Goal: Find specific page/section: Find specific page/section

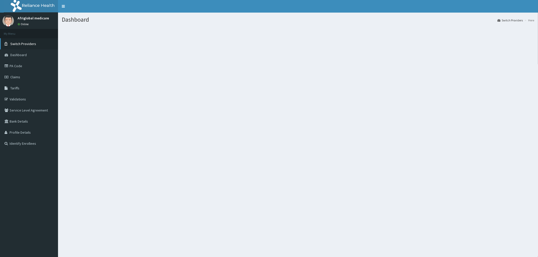
click at [26, 45] on span "Switch Providers" at bounding box center [23, 44] width 26 height 5
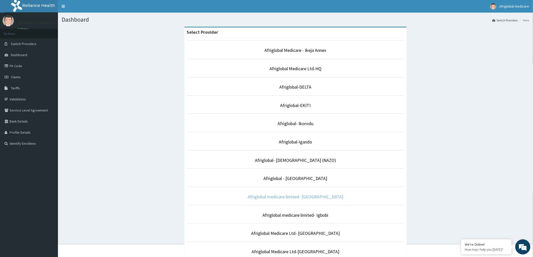
click at [287, 198] on link "Afriglobal medicare limited- Victoria island" at bounding box center [296, 197] width 96 height 6
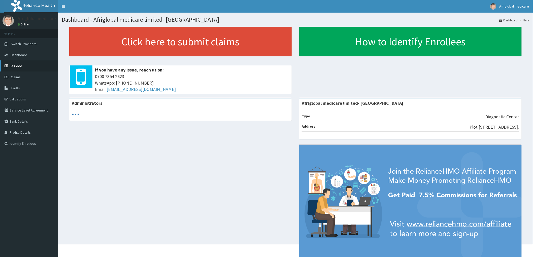
click at [32, 66] on link "PA Code" at bounding box center [29, 65] width 58 height 11
